Goal: Transaction & Acquisition: Purchase product/service

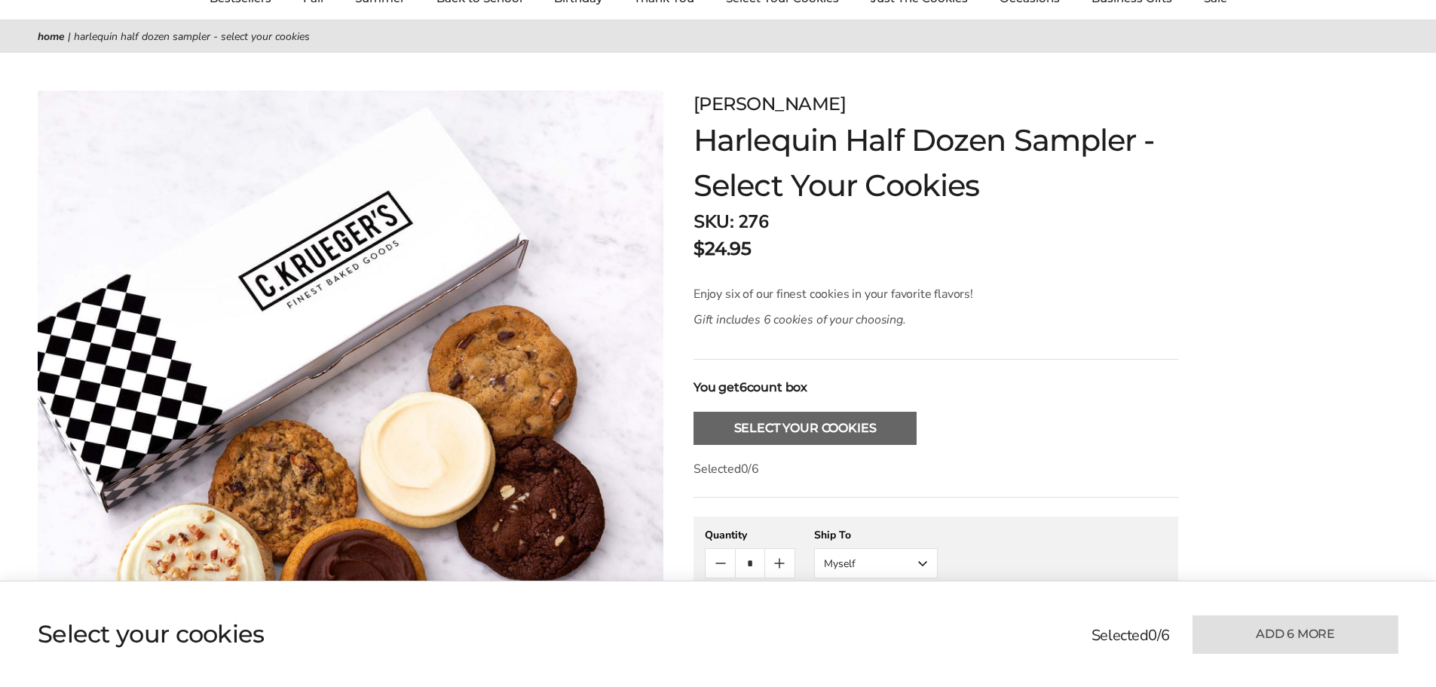
scroll to position [226, 0]
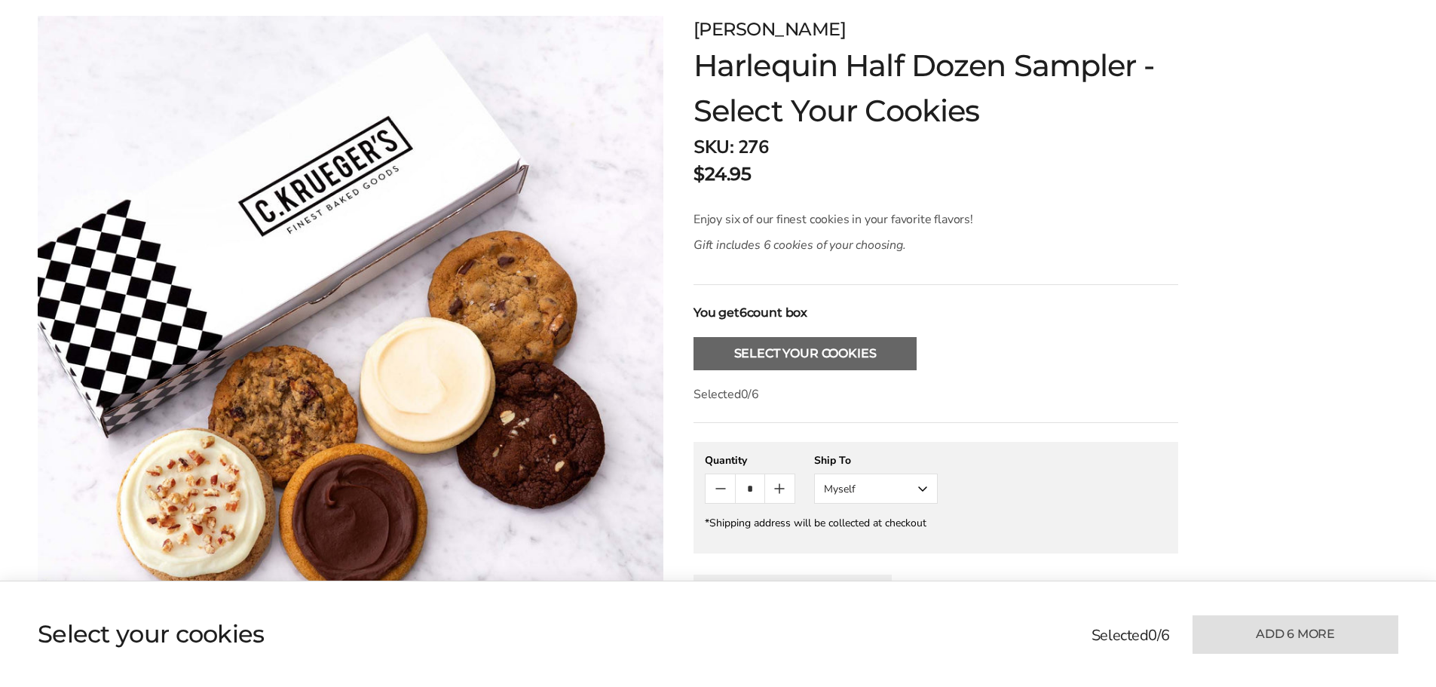
click at [810, 338] on button "Select Your Cookies" at bounding box center [805, 353] width 223 height 33
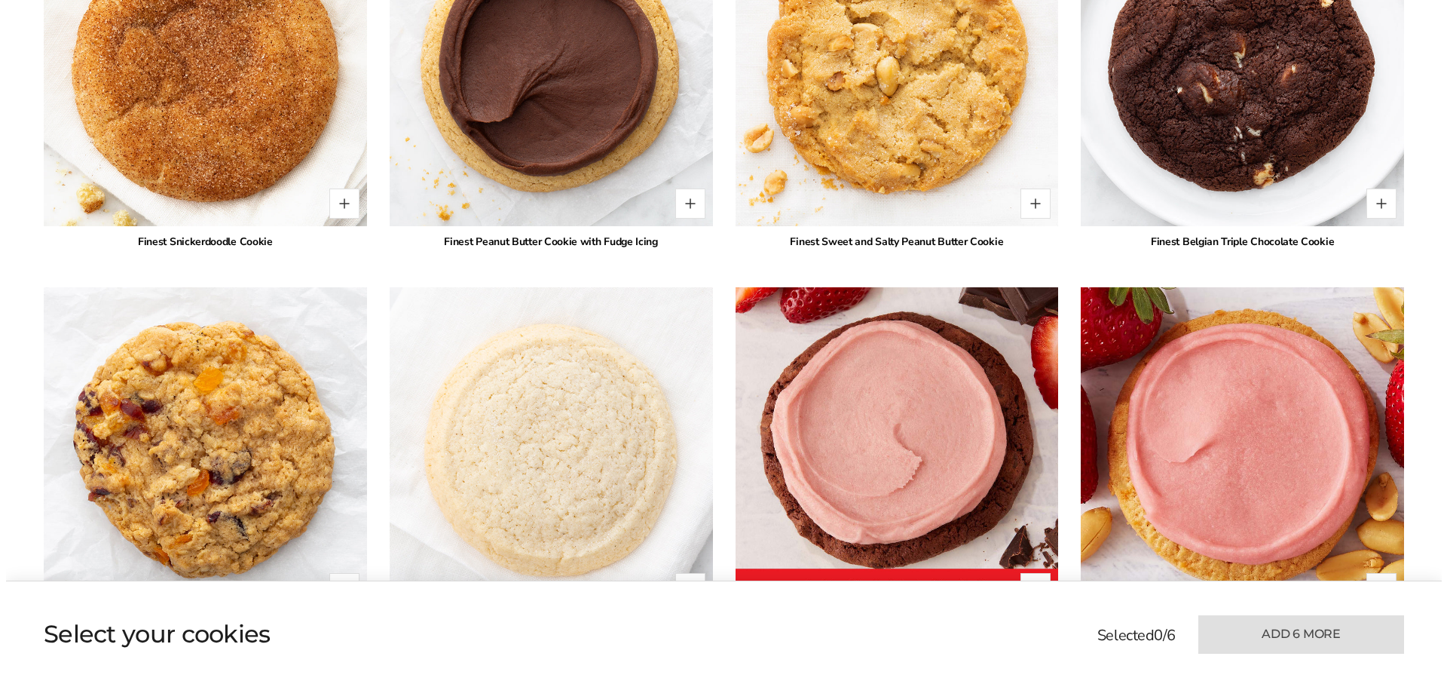
scroll to position [2157, 0]
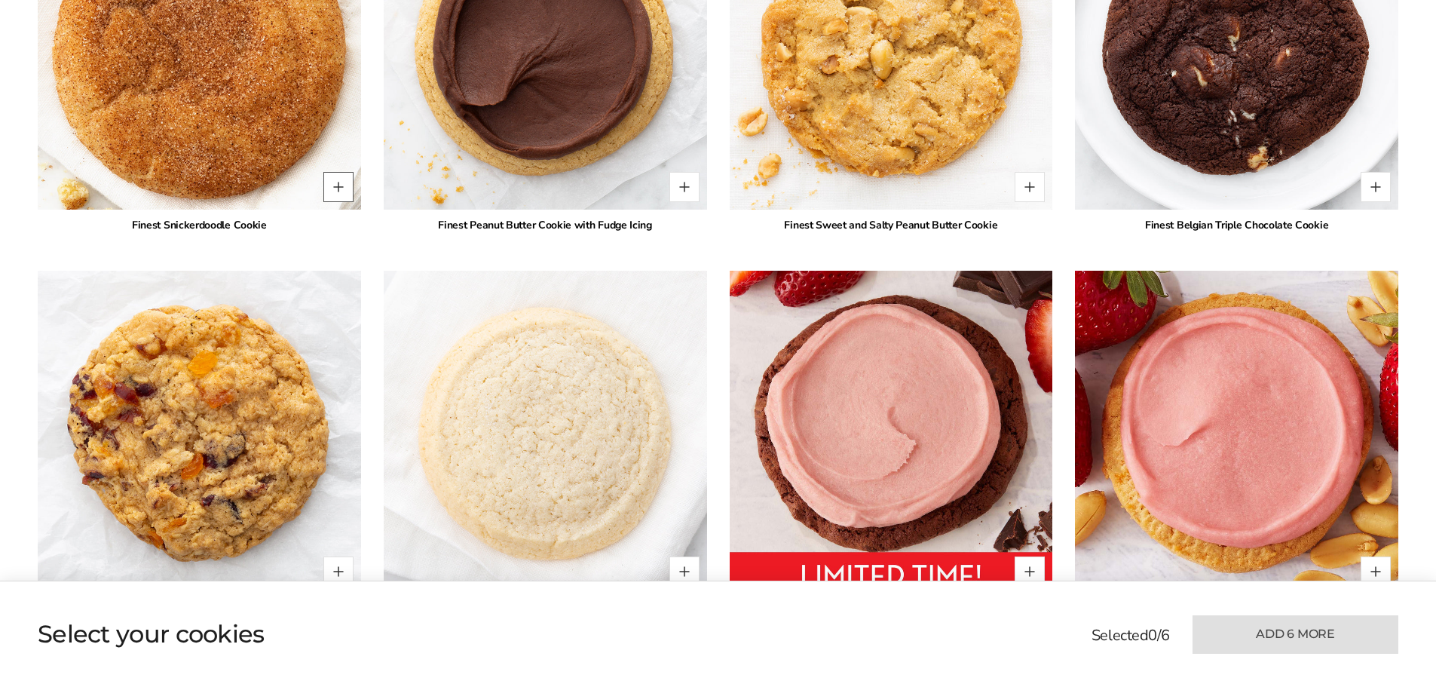
click at [334, 195] on button "Quantity button plus" at bounding box center [338, 187] width 30 height 30
click at [334, 193] on button "Quantity button plus" at bounding box center [338, 187] width 30 height 30
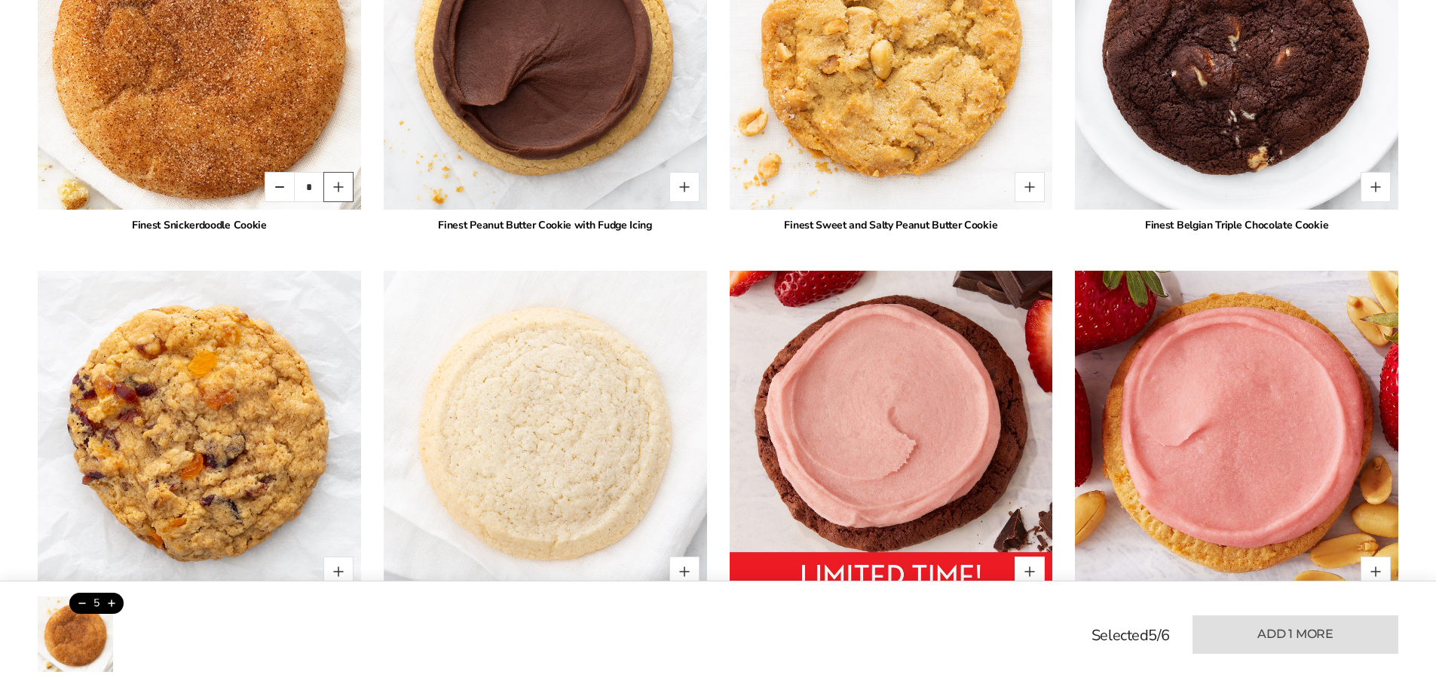
click at [334, 193] on button "Quantity button plus" at bounding box center [338, 187] width 30 height 30
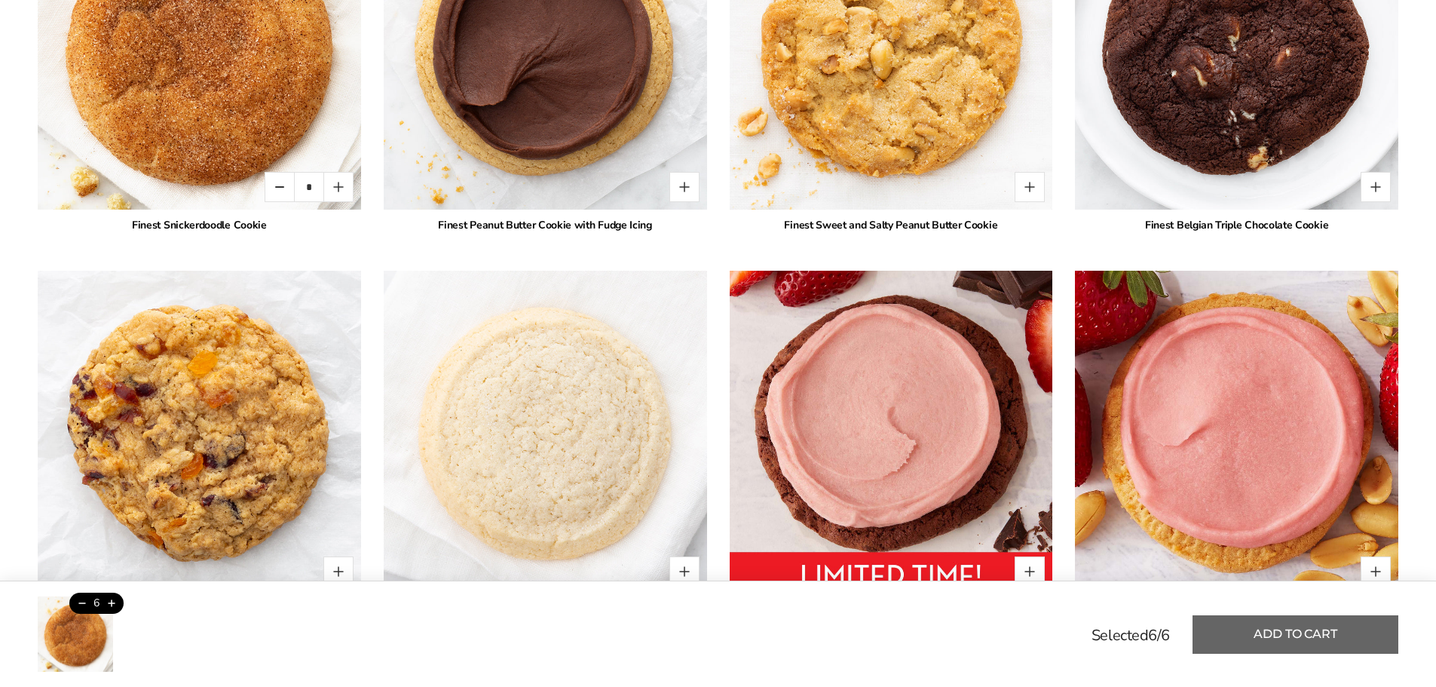
click at [1291, 626] on button "Add to cart" at bounding box center [1296, 634] width 206 height 38
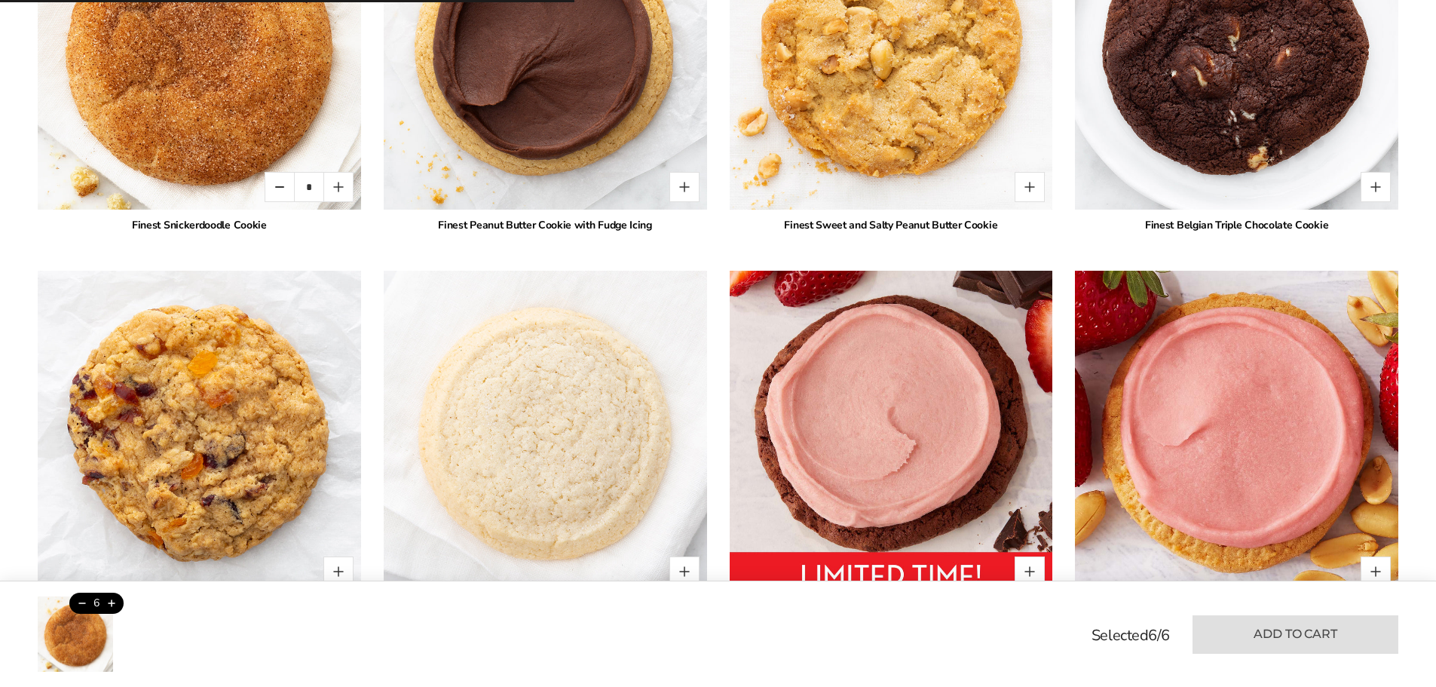
type input "*"
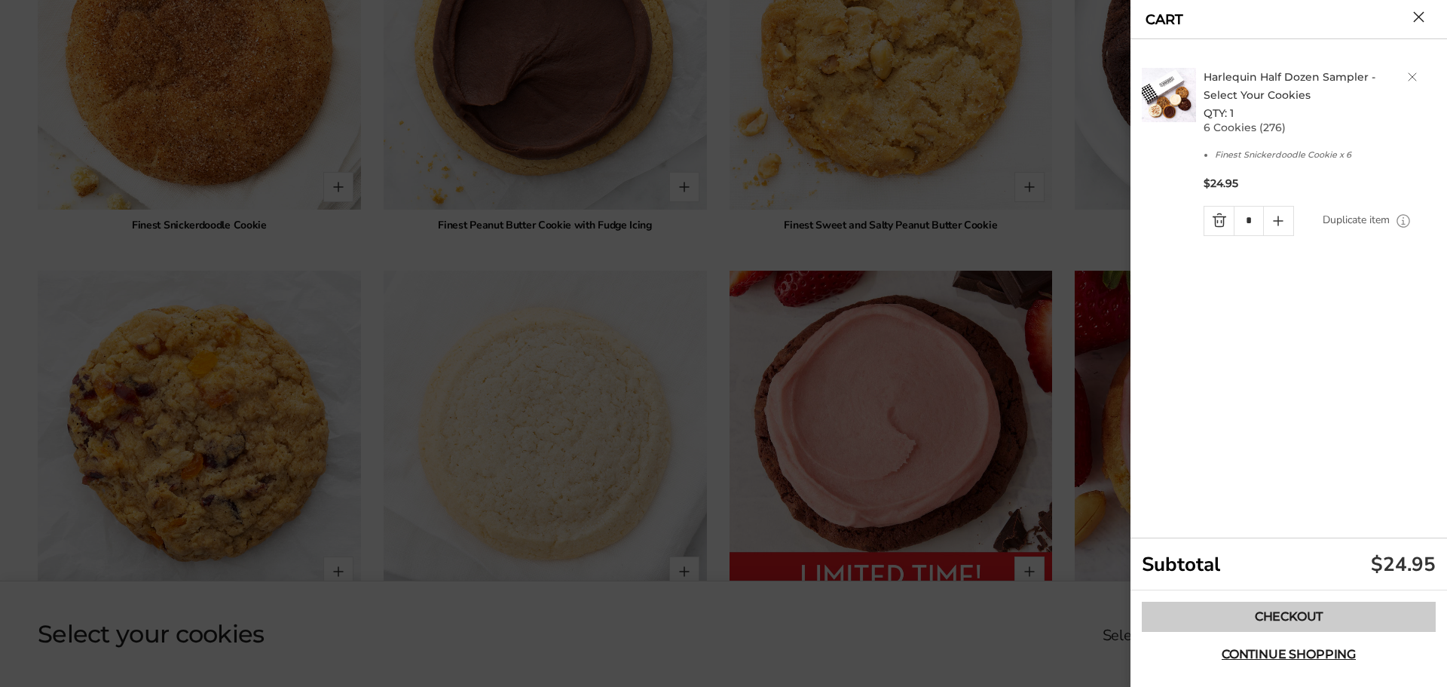
click at [1289, 621] on link "Checkout" at bounding box center [1289, 617] width 294 height 30
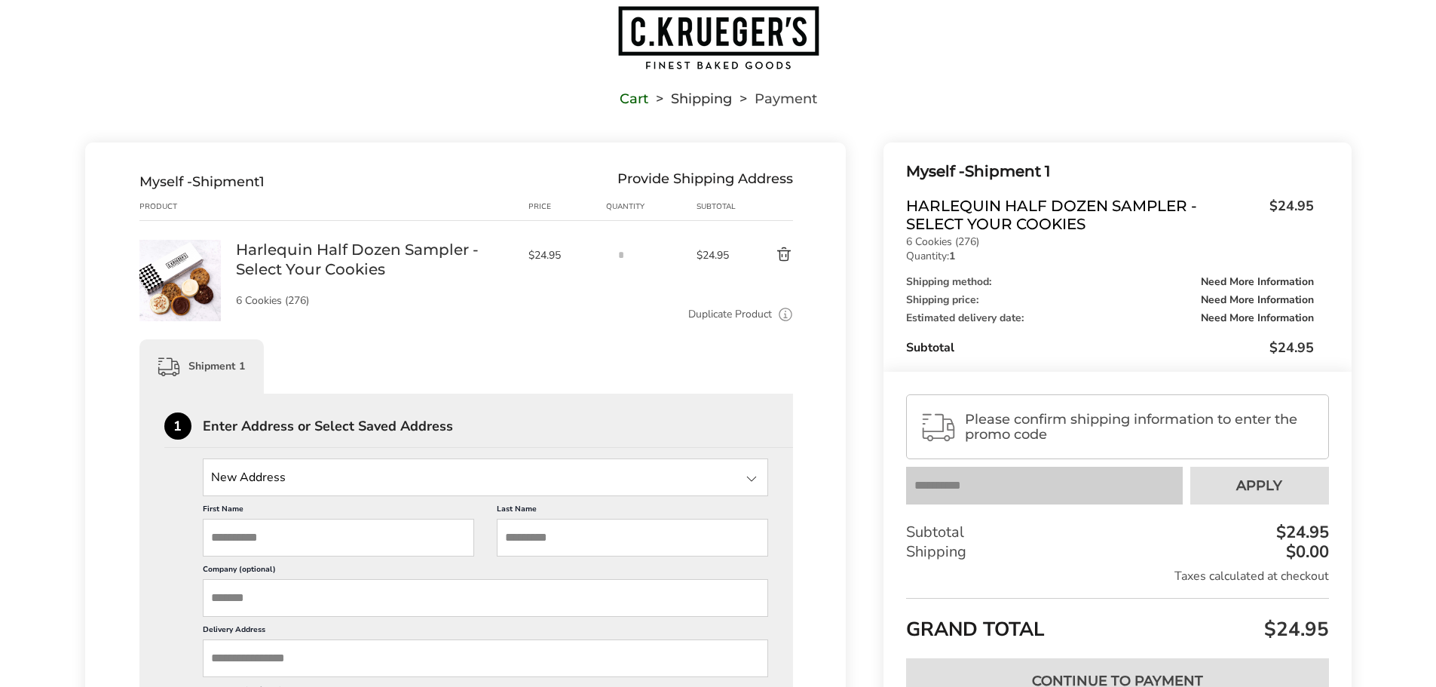
scroll to position [151, 0]
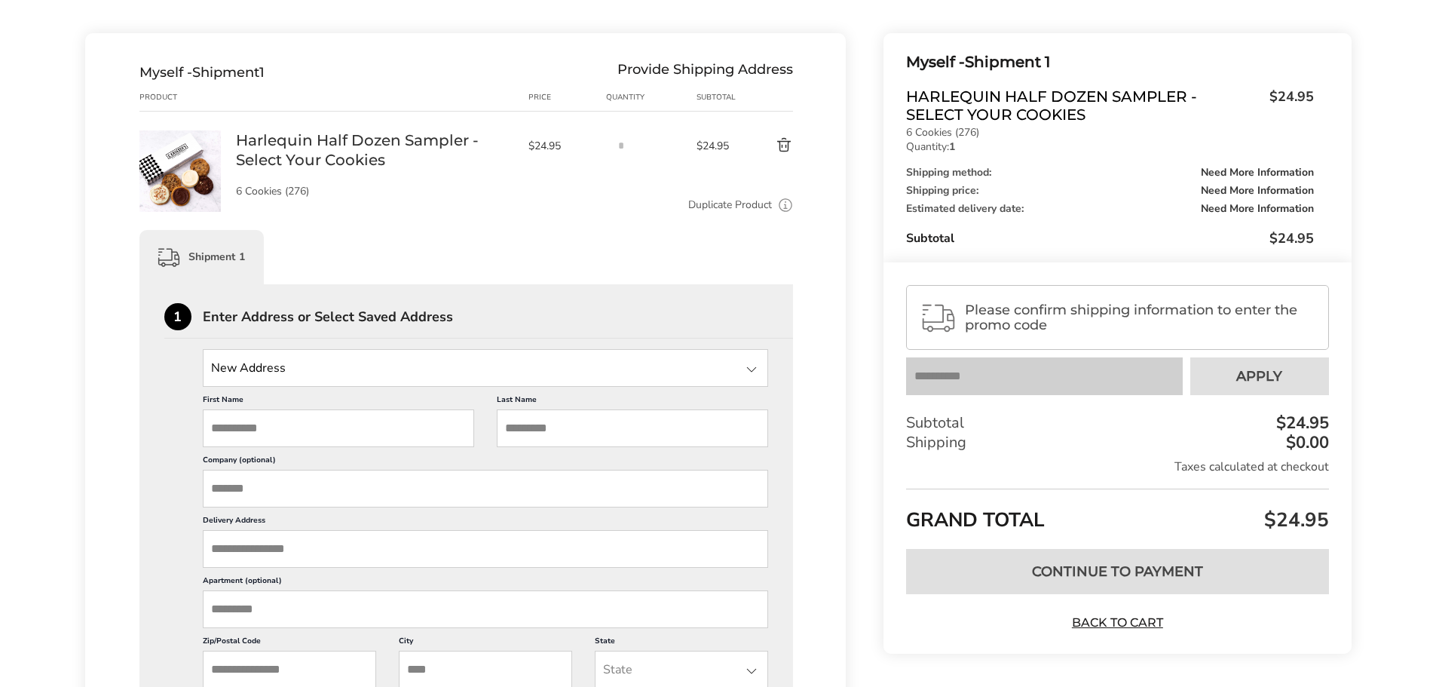
click at [1104, 316] on span "Please confirm shipping information to enter the promo code" at bounding box center [1140, 317] width 350 height 30
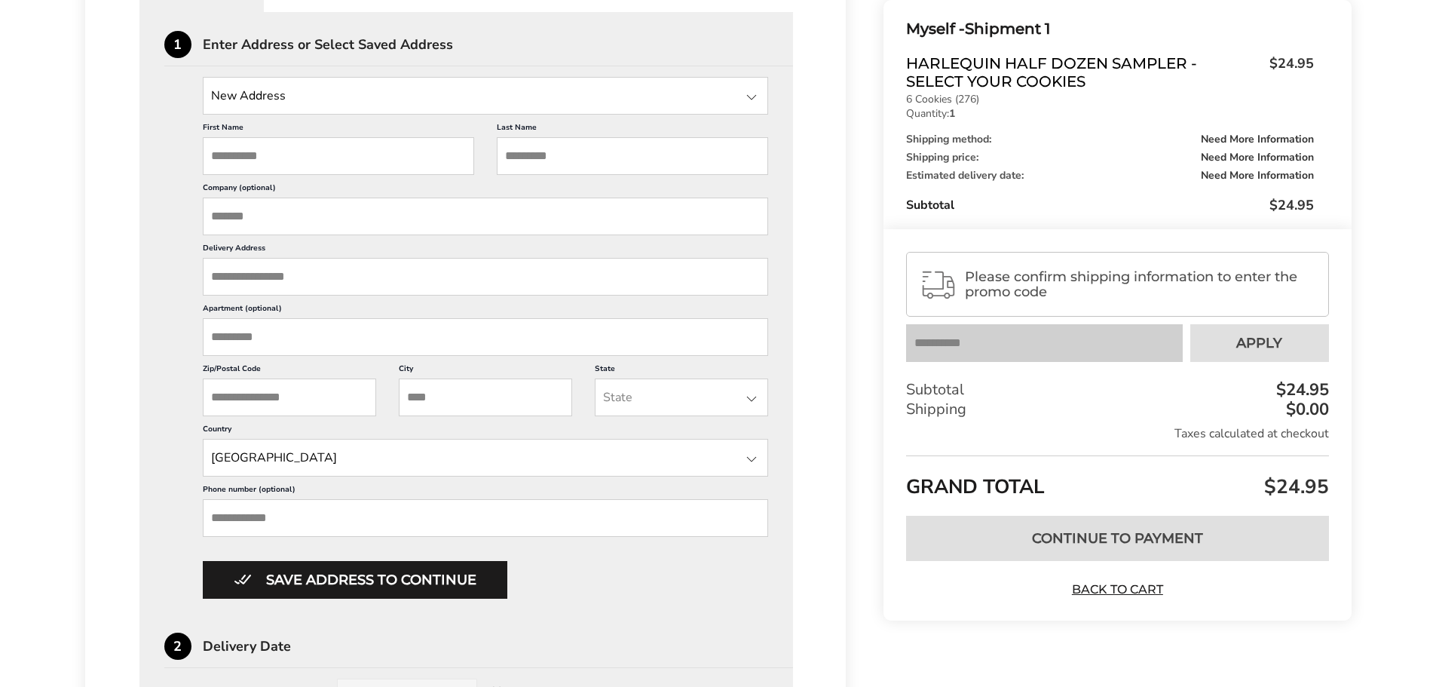
scroll to position [603, 0]
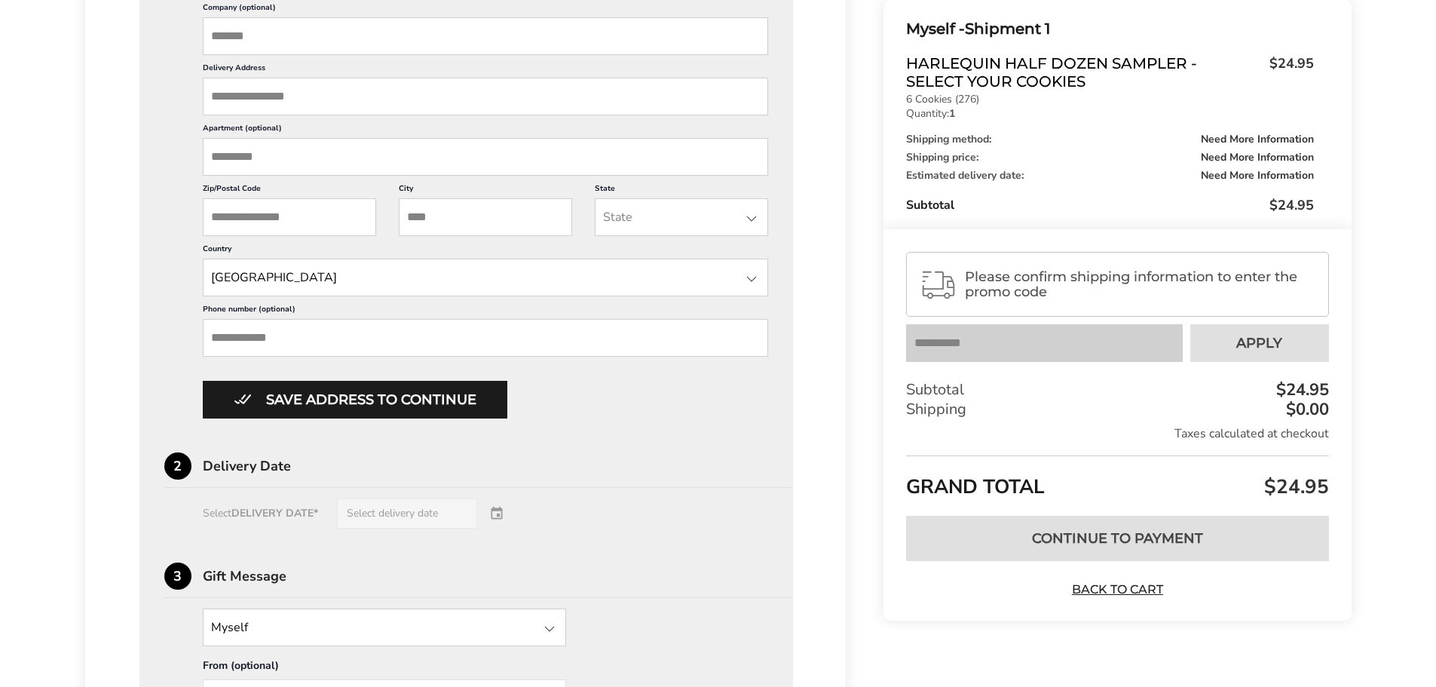
click at [293, 507] on div "Select DELIVERY DATE* Select delivery date" at bounding box center [466, 513] width 605 height 30
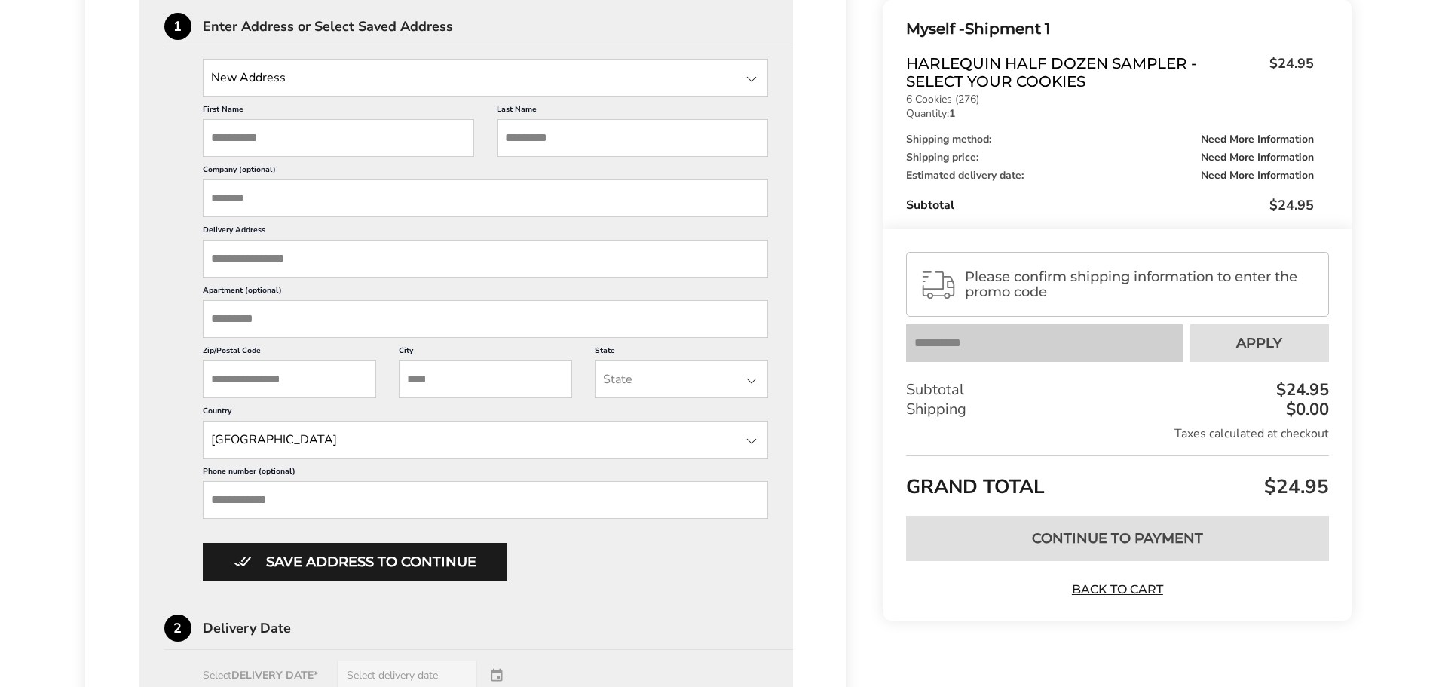
scroll to position [226, 0]
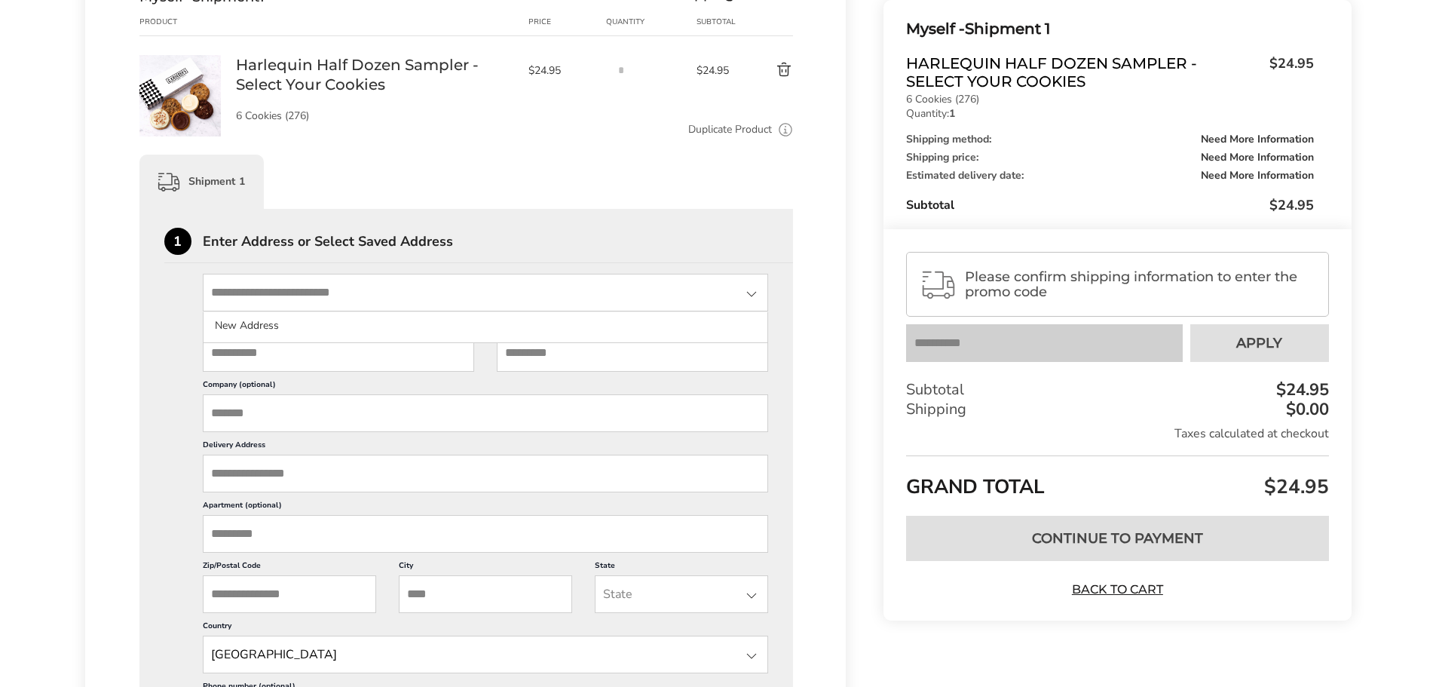
click at [264, 302] on input "State" at bounding box center [486, 293] width 566 height 38
click at [263, 286] on input "State" at bounding box center [486, 293] width 566 height 38
click at [249, 345] on input "First Name" at bounding box center [338, 353] width 271 height 38
type input "******"
type input "*********"
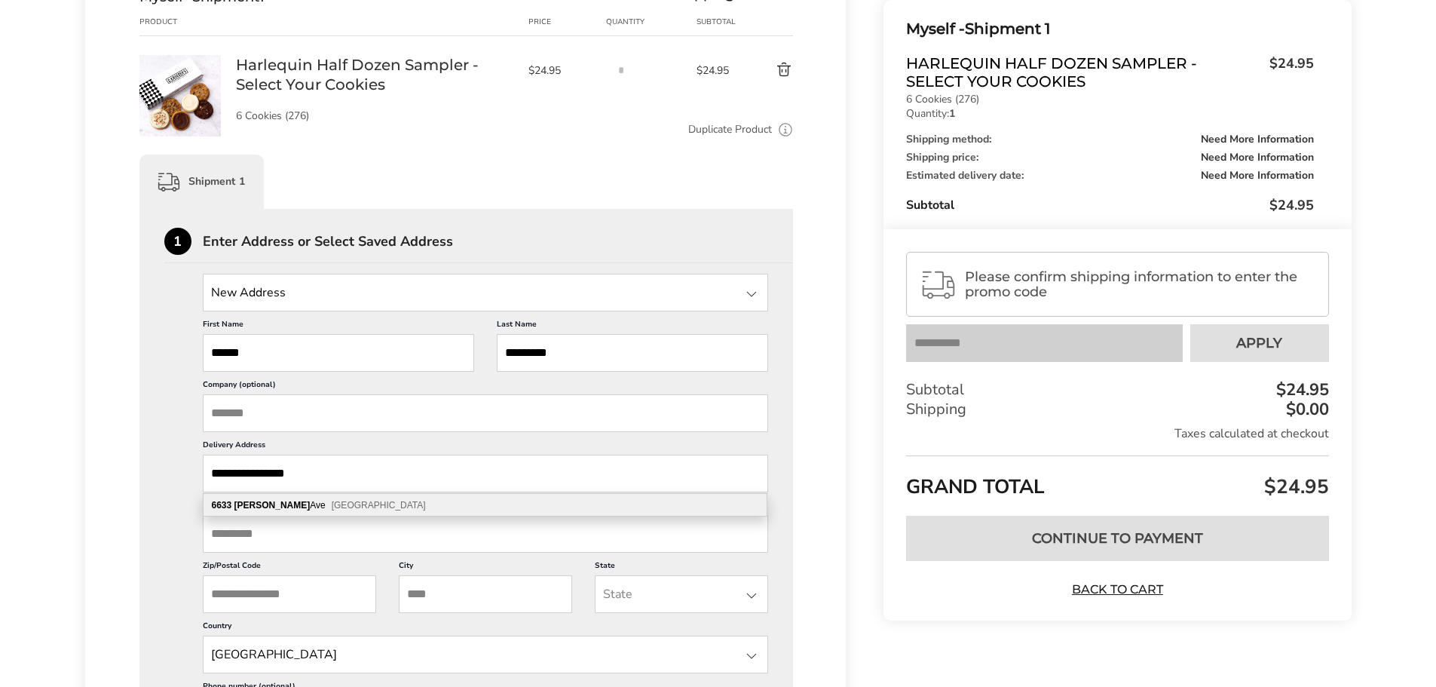
click at [287, 505] on div "6633 Brennan Ave West Hills CA 91307" at bounding box center [485, 505] width 563 height 23
type input "**********"
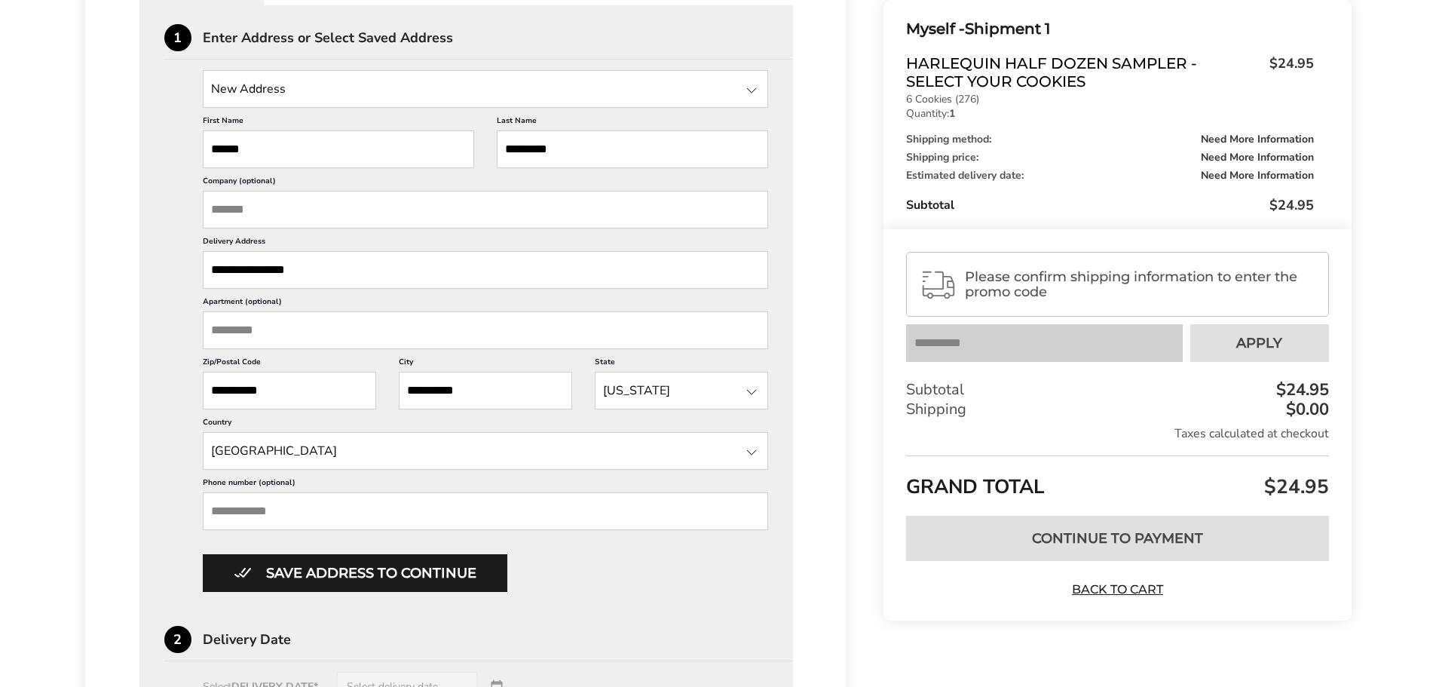
scroll to position [452, 0]
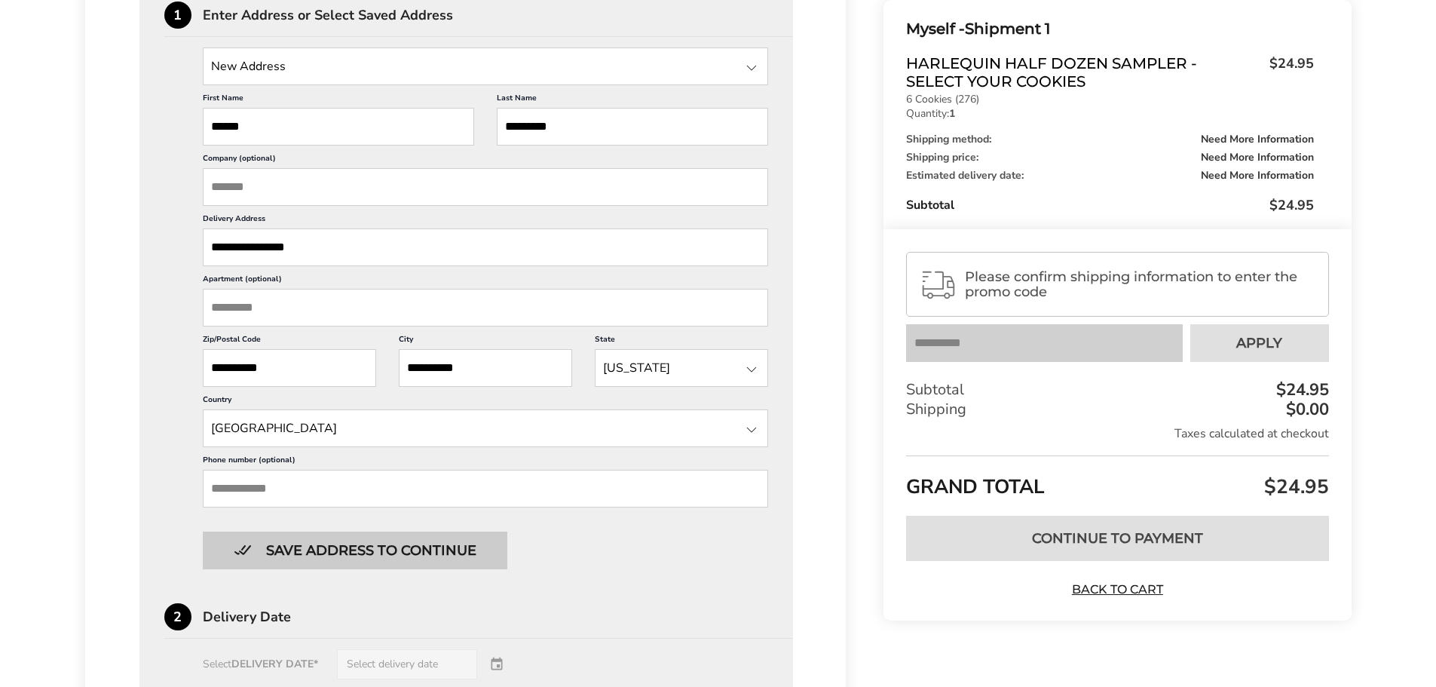
click at [450, 559] on button "Save address to continue" at bounding box center [355, 550] width 305 height 38
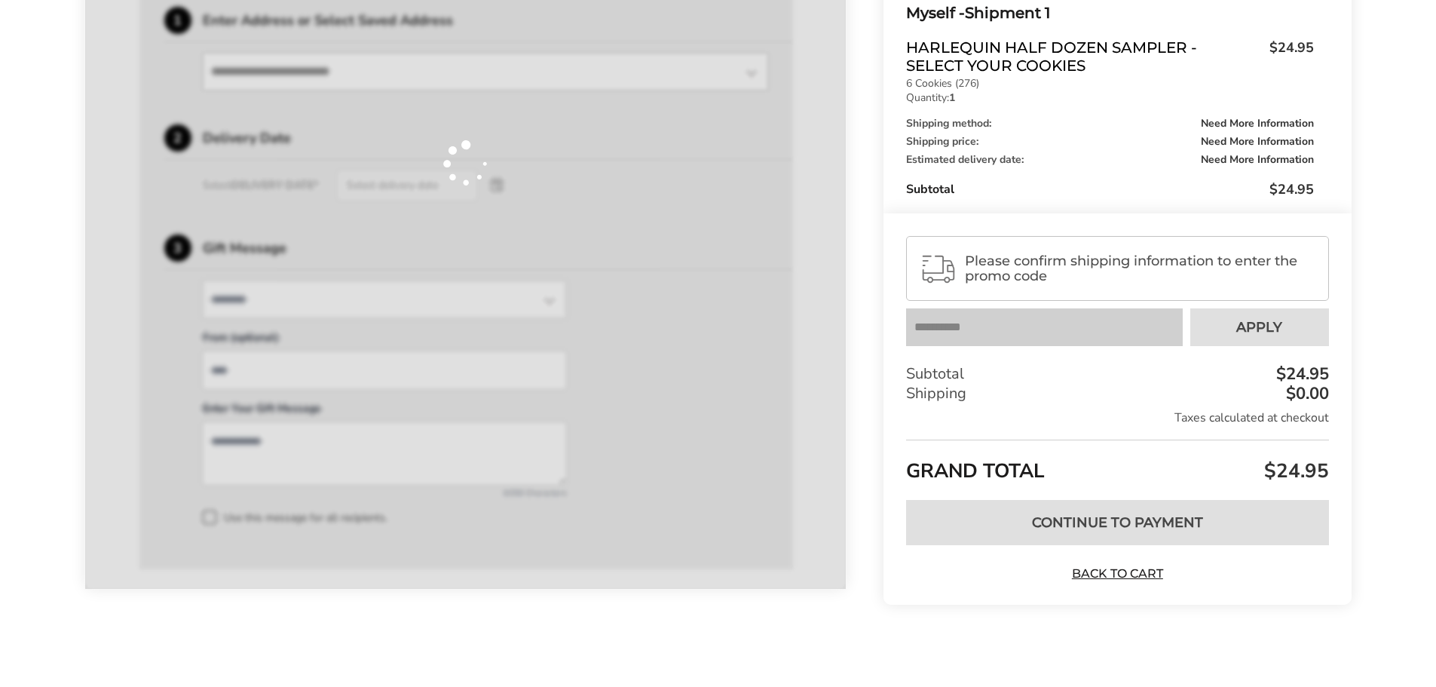
scroll to position [447, 0]
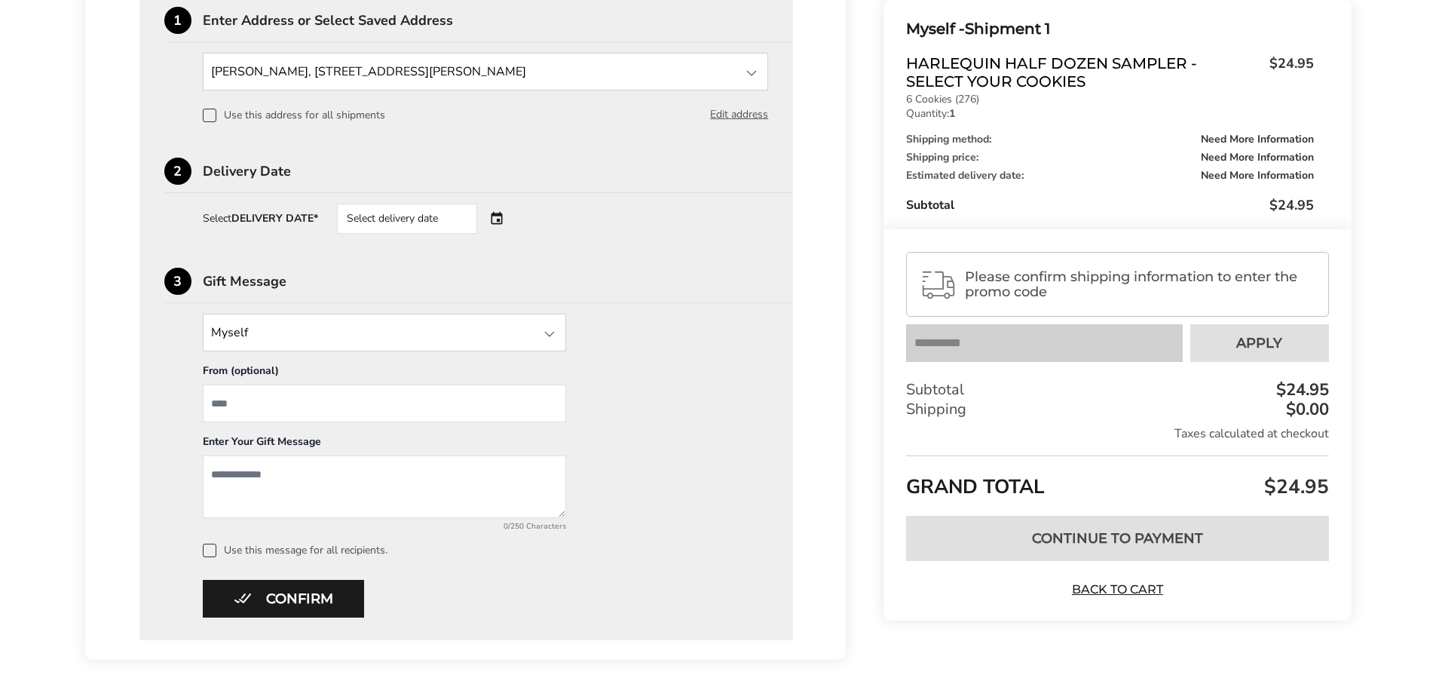
click at [409, 222] on div "Select delivery date" at bounding box center [407, 219] width 140 height 30
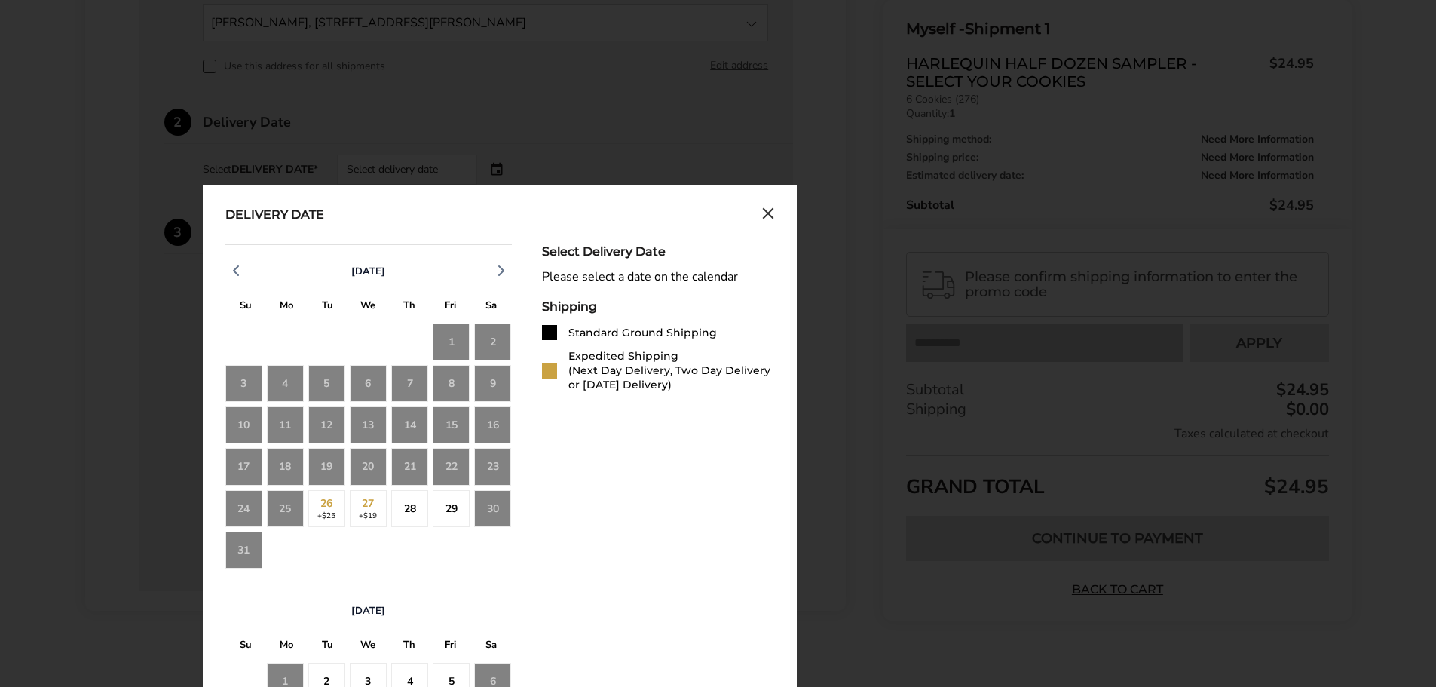
scroll to position [522, 0]
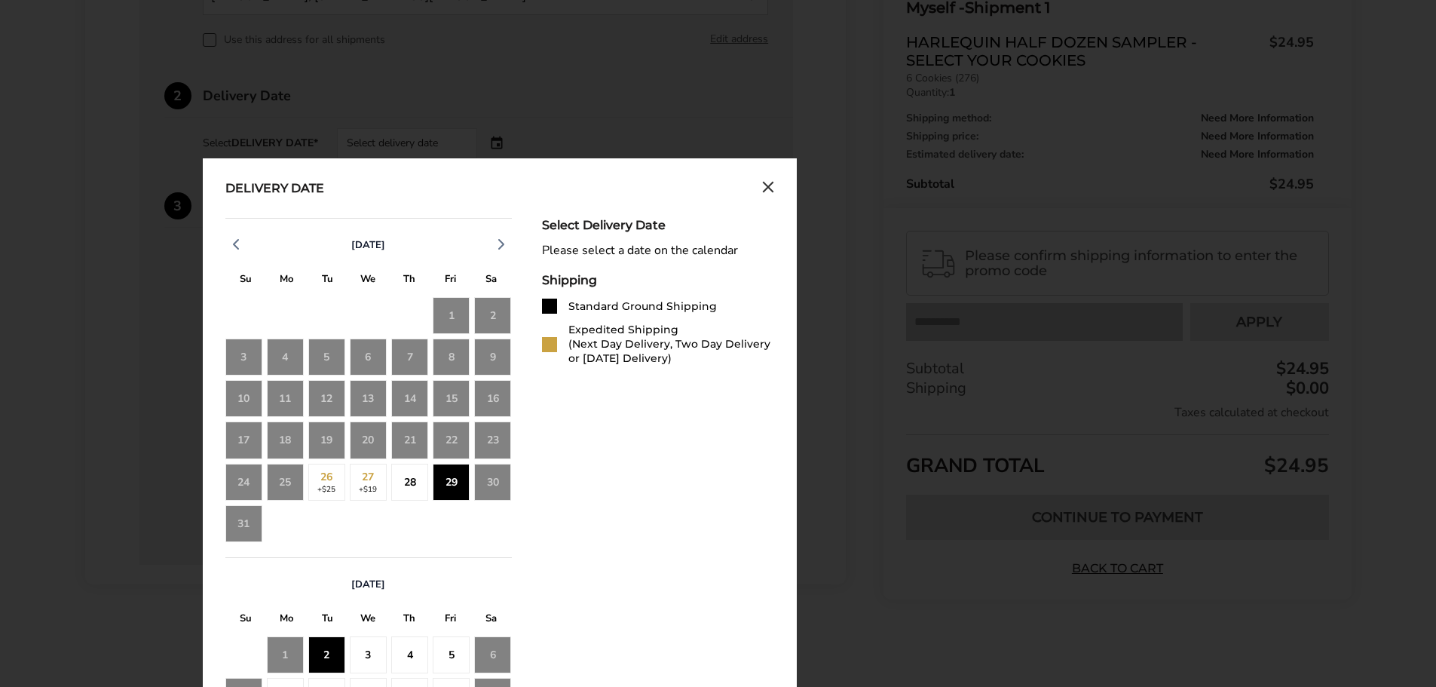
click at [405, 477] on div "28" at bounding box center [409, 482] width 37 height 37
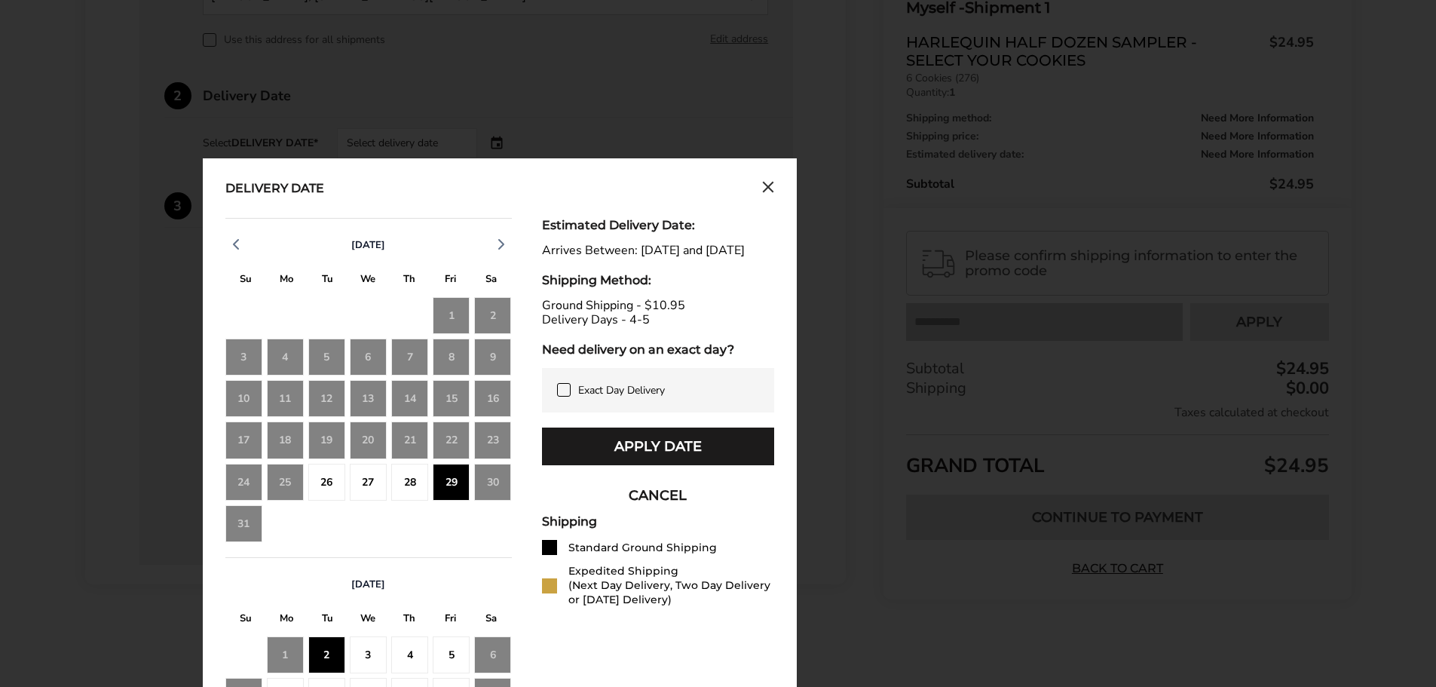
click at [411, 486] on div "28" at bounding box center [409, 482] width 37 height 37
click at [323, 488] on div "26" at bounding box center [326, 482] width 37 height 37
click at [323, 481] on div "26" at bounding box center [326, 482] width 37 height 37
click at [561, 396] on icon at bounding box center [564, 390] width 12 height 12
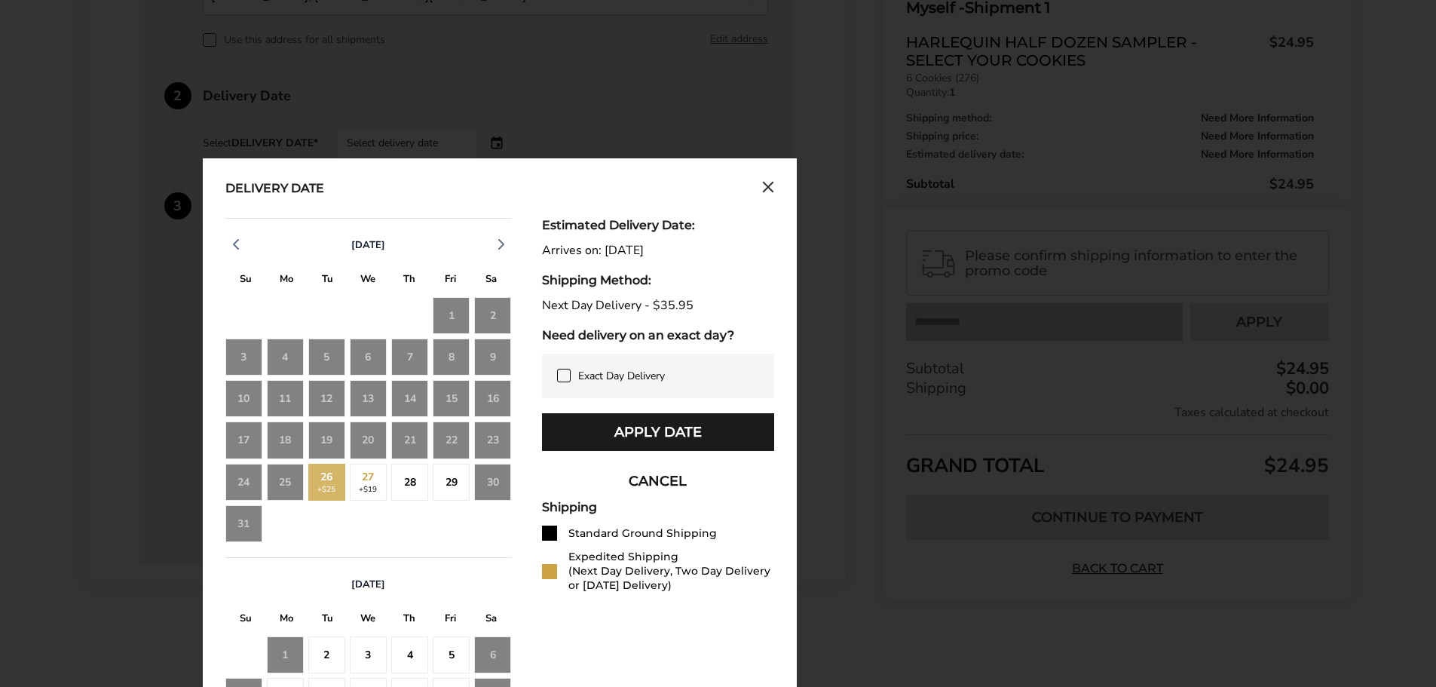
click at [376, 476] on div "27 +$19" at bounding box center [368, 482] width 37 height 37
click at [405, 474] on div "28" at bounding box center [409, 482] width 37 height 37
click at [337, 482] on div "26 +$25" at bounding box center [326, 482] width 37 height 37
click at [580, 368] on div "Exact Day Delivery" at bounding box center [658, 376] width 232 height 44
click at [561, 373] on icon at bounding box center [564, 375] width 12 height 12
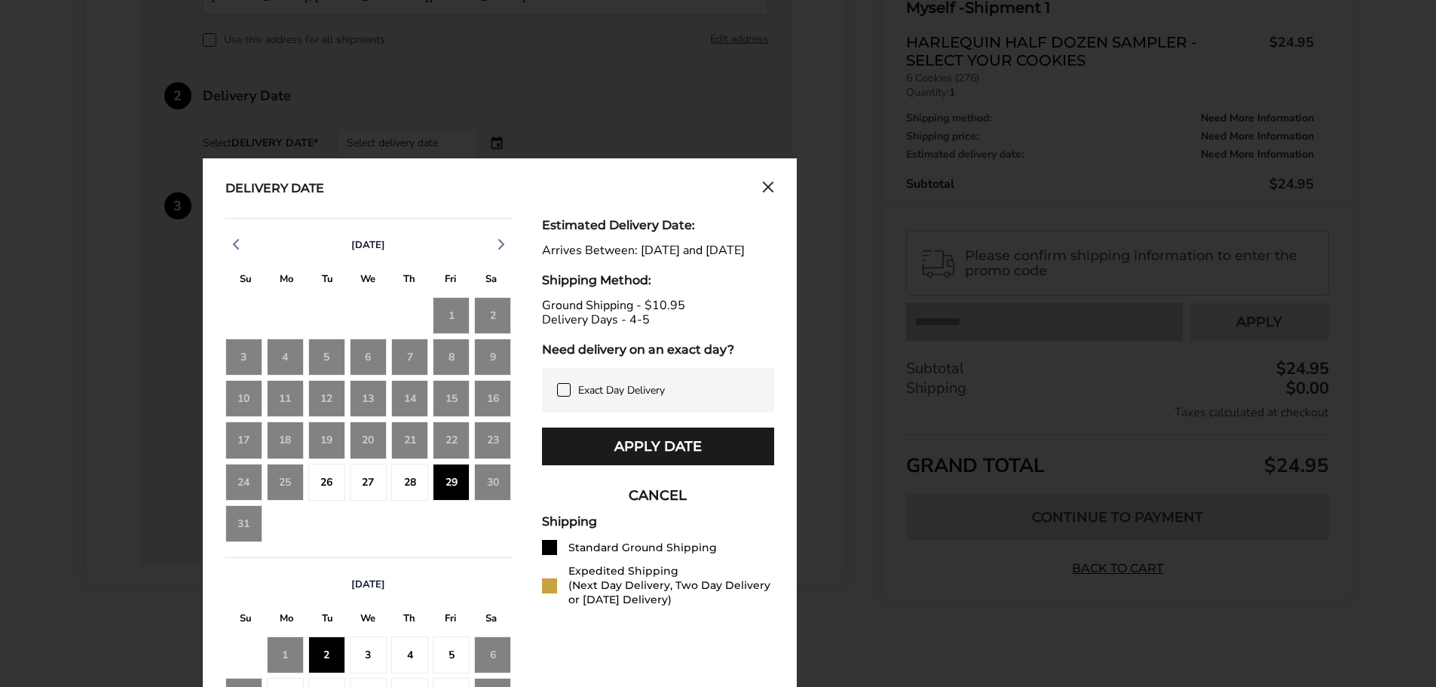
click at [323, 479] on div "26" at bounding box center [326, 482] width 37 height 37
click at [326, 479] on div "26" at bounding box center [326, 482] width 37 height 37
click at [363, 479] on div "27" at bounding box center [368, 482] width 37 height 37
click at [421, 479] on div "28" at bounding box center [409, 482] width 37 height 37
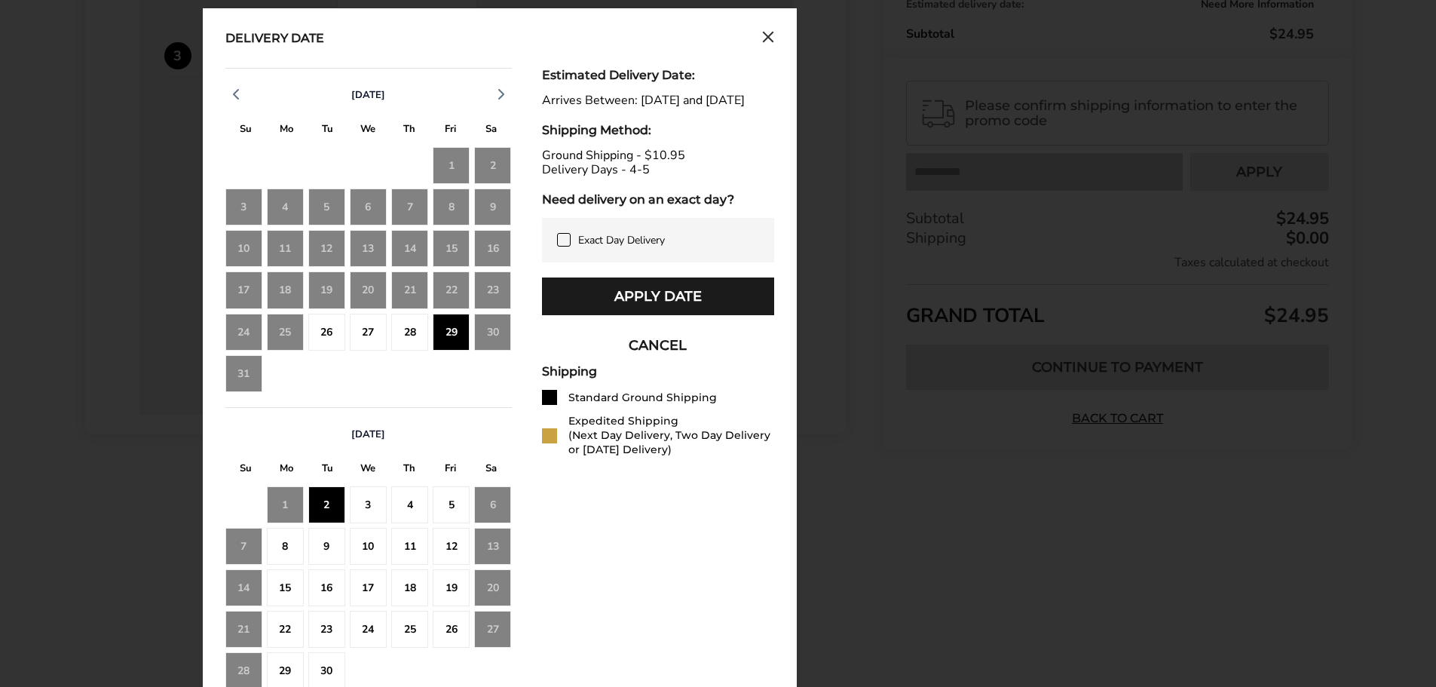
scroll to position [673, 0]
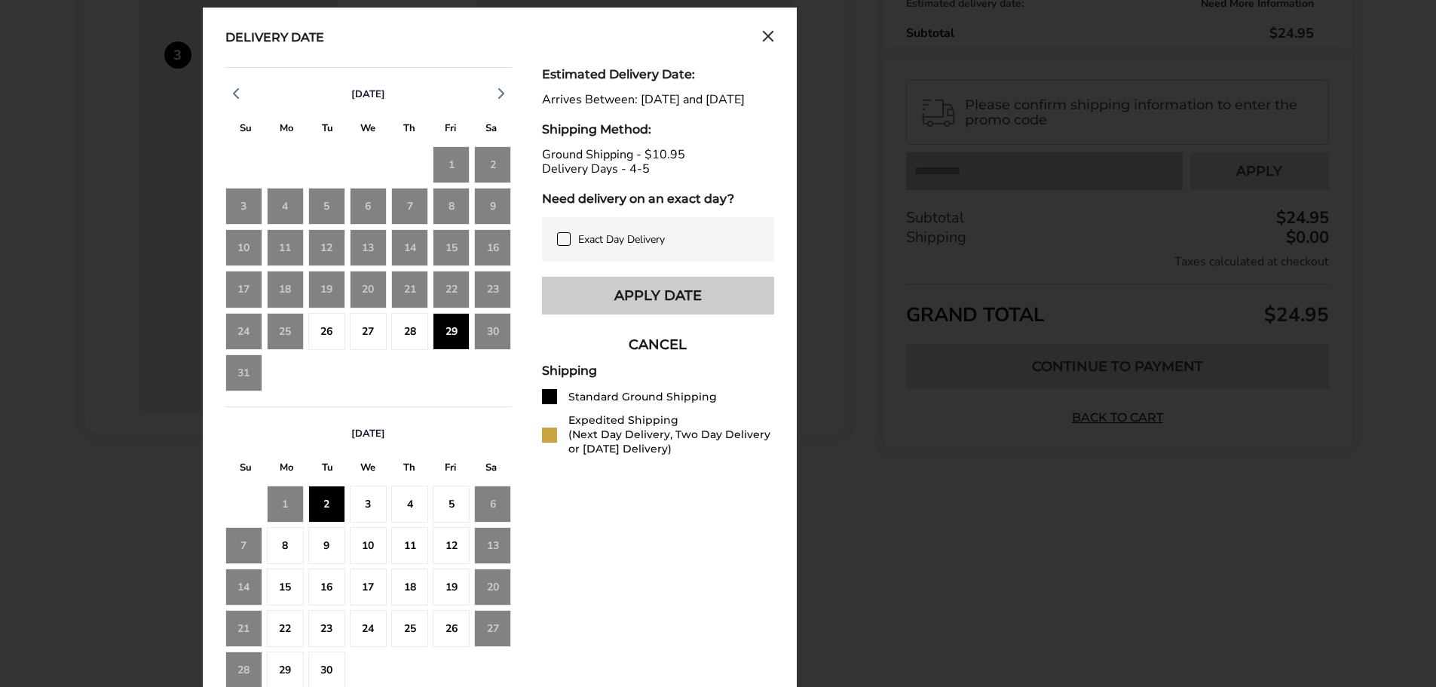
click at [616, 305] on button "Apply Date" at bounding box center [658, 296] width 232 height 38
